Goal: Task Accomplishment & Management: Use online tool/utility

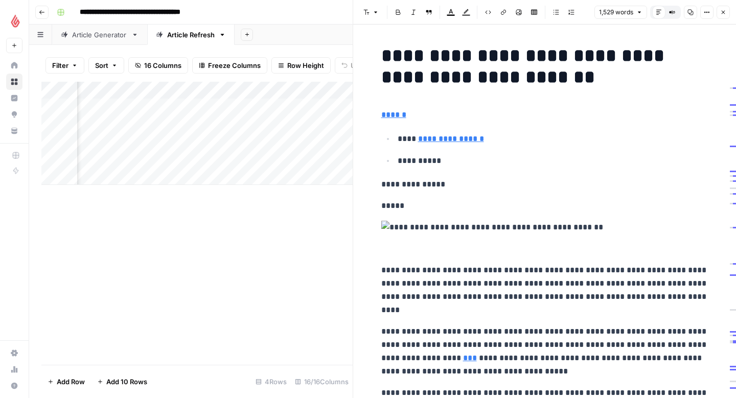
click at [727, 12] on button "Close" at bounding box center [722, 12] width 13 height 13
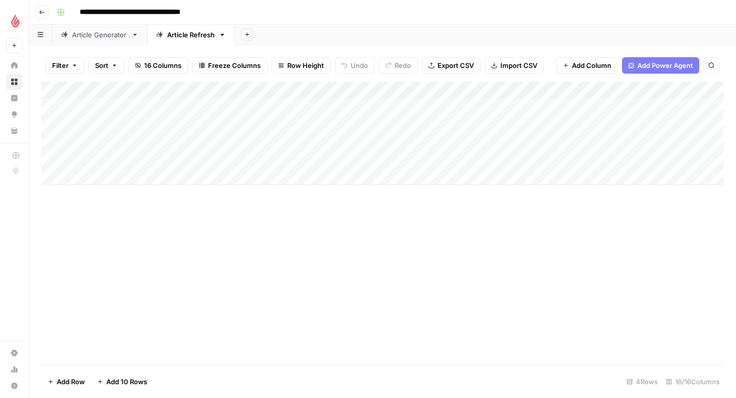
click at [102, 141] on div "Add Column" at bounding box center [382, 133] width 682 height 103
click at [134, 137] on div "Add Column" at bounding box center [382, 133] width 682 height 103
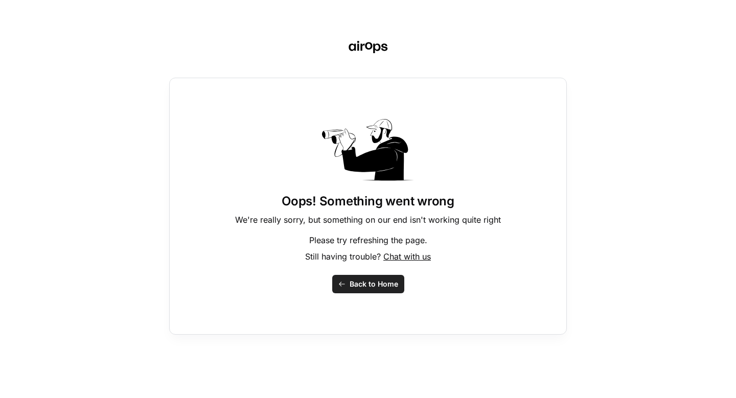
click at [365, 284] on span "Back to Home" at bounding box center [374, 284] width 49 height 10
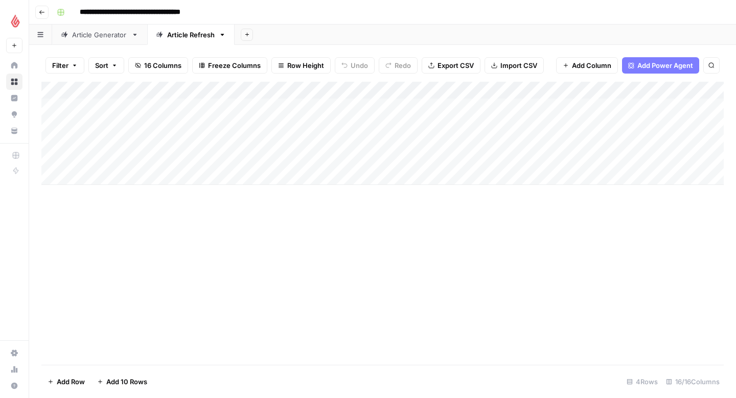
click at [221, 142] on div "Add Column" at bounding box center [382, 133] width 682 height 103
click at [229, 142] on div "Add Column" at bounding box center [382, 133] width 682 height 103
click at [228, 180] on button "NL" at bounding box center [226, 181] width 17 height 12
click at [312, 144] on div "Add Column" at bounding box center [382, 133] width 682 height 103
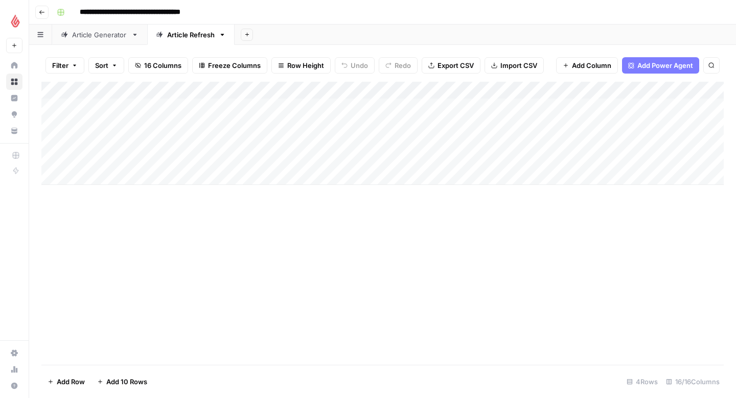
click at [312, 144] on div "Add Column" at bounding box center [382, 133] width 682 height 103
click at [318, 179] on button "NL" at bounding box center [318, 181] width 17 height 12
click at [438, 140] on div "Add Column" at bounding box center [382, 133] width 682 height 103
click at [385, 143] on div "Add Column" at bounding box center [382, 133] width 682 height 103
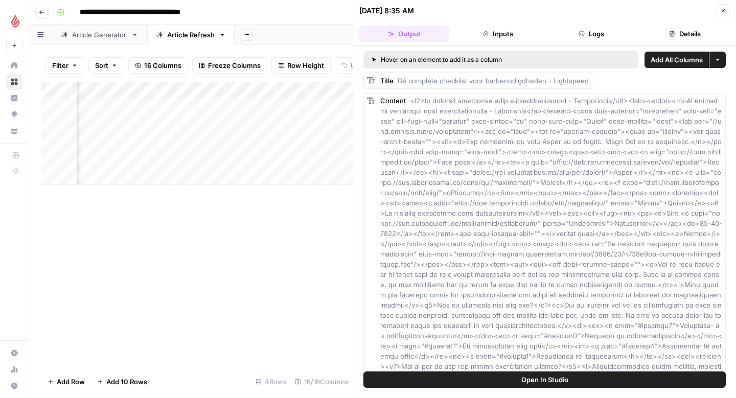
click at [264, 151] on div "Add Column" at bounding box center [196, 133] width 311 height 103
click at [723, 10] on icon "button" at bounding box center [723, 11] width 6 height 6
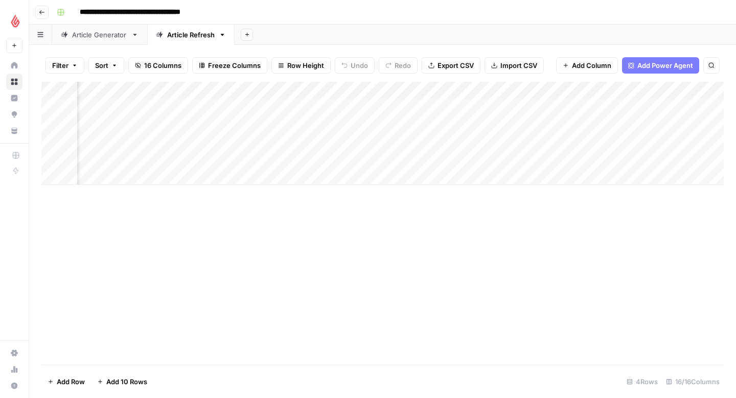
click at [634, 141] on div "Add Column" at bounding box center [382, 133] width 682 height 103
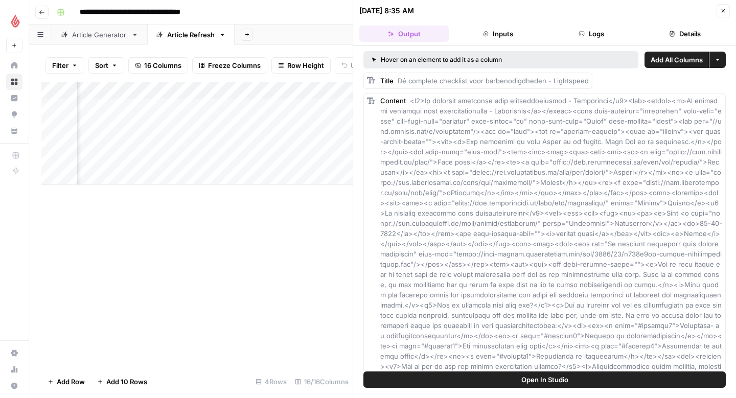
click at [722, 11] on icon "button" at bounding box center [723, 11] width 6 height 6
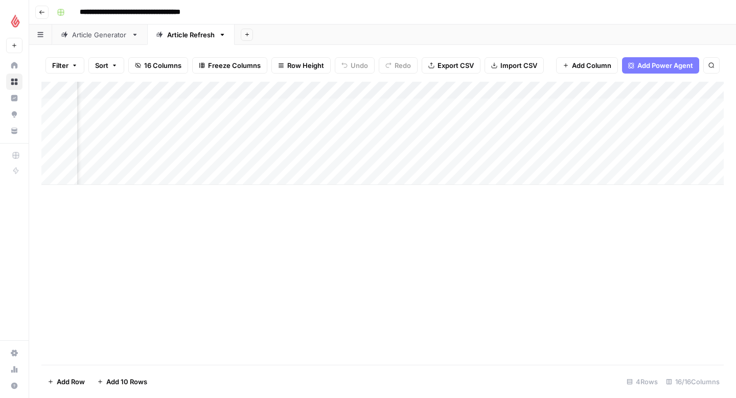
scroll to position [0, 480]
click at [594, 138] on div "Add Column" at bounding box center [382, 133] width 682 height 103
click at [534, 142] on div "Add Column" at bounding box center [382, 133] width 682 height 103
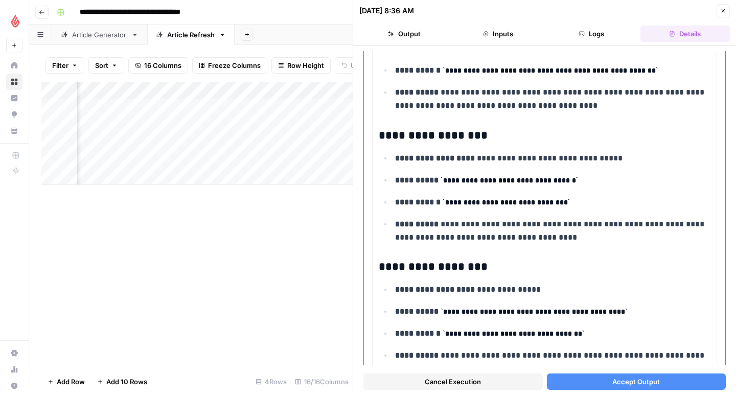
scroll to position [383, 0]
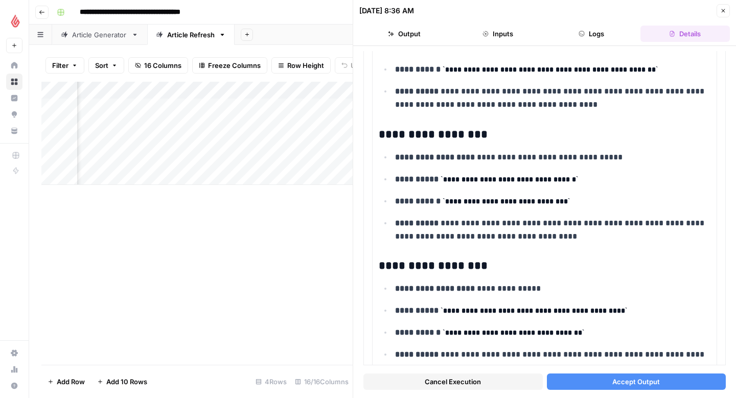
click at [608, 380] on button "Accept Output" at bounding box center [636, 382] width 179 height 16
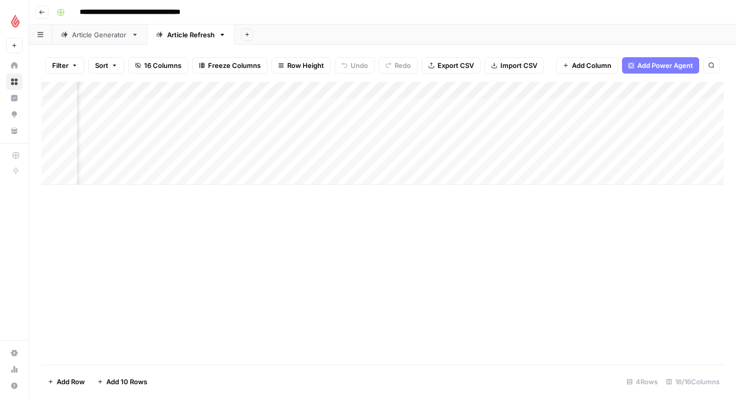
click at [683, 141] on div "Add Column" at bounding box center [382, 133] width 682 height 103
